Goal: Task Accomplishment & Management: Use online tool/utility

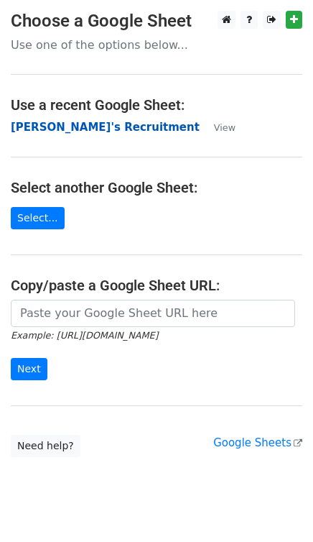
click at [68, 128] on strong "[PERSON_NAME]'s Recruitment" at bounding box center [105, 127] width 189 height 13
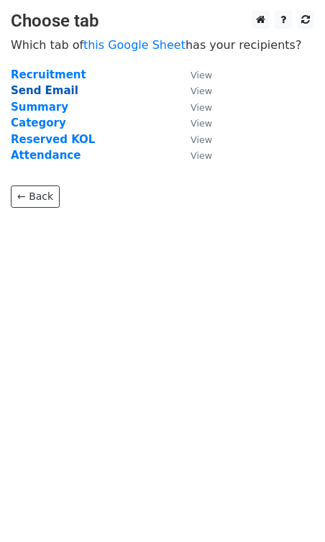
click at [52, 93] on strong "Send Email" at bounding box center [45, 90] width 68 height 13
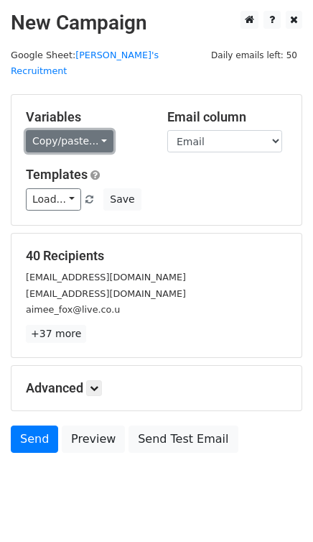
click at [73, 130] on link "Copy/paste..." at bounding box center [70, 141] width 88 height 22
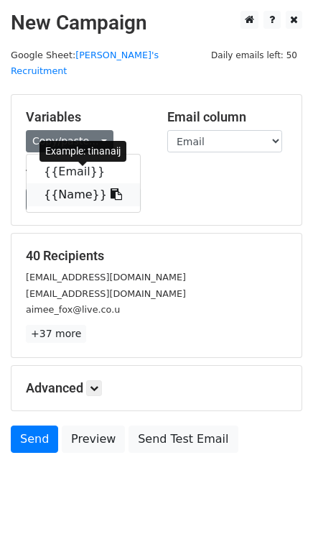
click at [80, 183] on link "{{Name}}" at bounding box center [83, 194] width 113 height 23
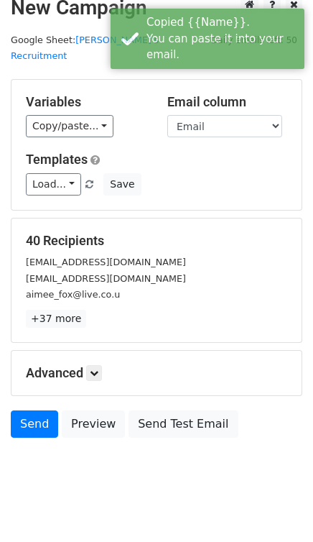
scroll to position [16, 0]
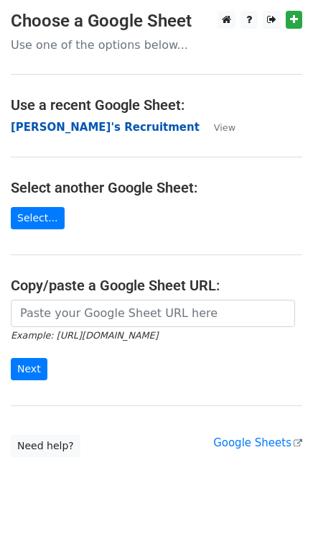
click at [55, 129] on strong "[PERSON_NAME]'s Recruitment" at bounding box center [105, 127] width 189 height 13
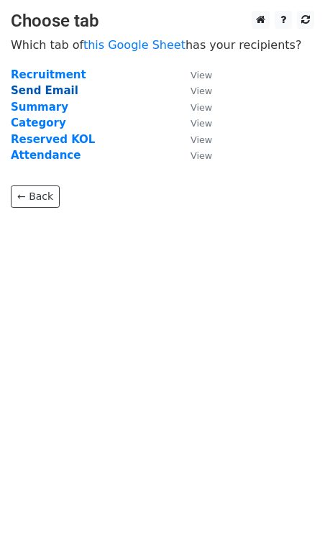
click at [44, 91] on strong "Send Email" at bounding box center [45, 90] width 68 height 13
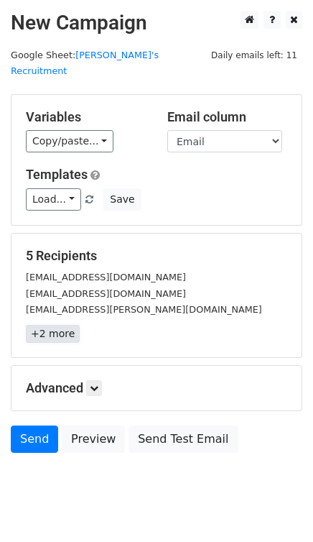
click at [46, 325] on link "+2 more" at bounding box center [53, 334] width 54 height 18
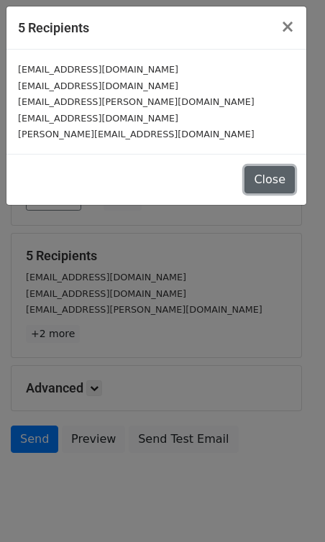
click at [277, 186] on button "Close" at bounding box center [269, 179] width 50 height 27
